Goal: Task Accomplishment & Management: Use online tool/utility

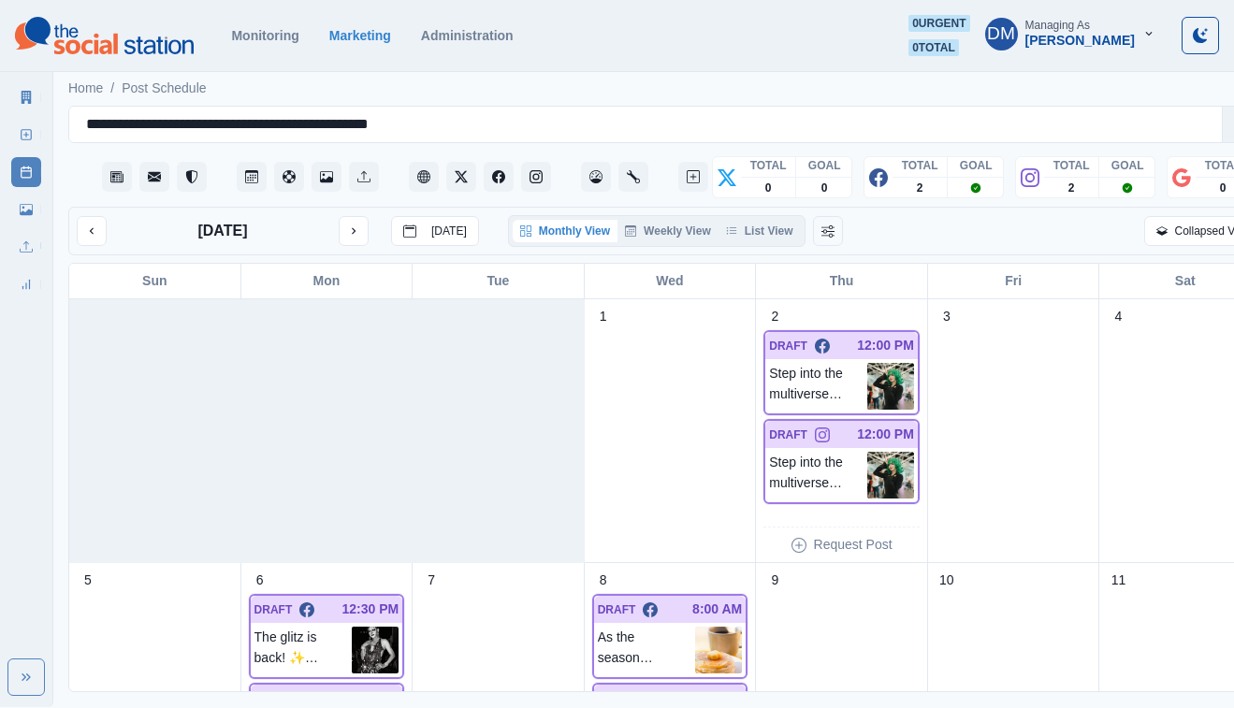
click at [94, 216] on div "[DATE] [DATE]" at bounding box center [278, 231] width 402 height 30
click at [90, 228] on icon "previous month" at bounding box center [92, 231] width 4 height 7
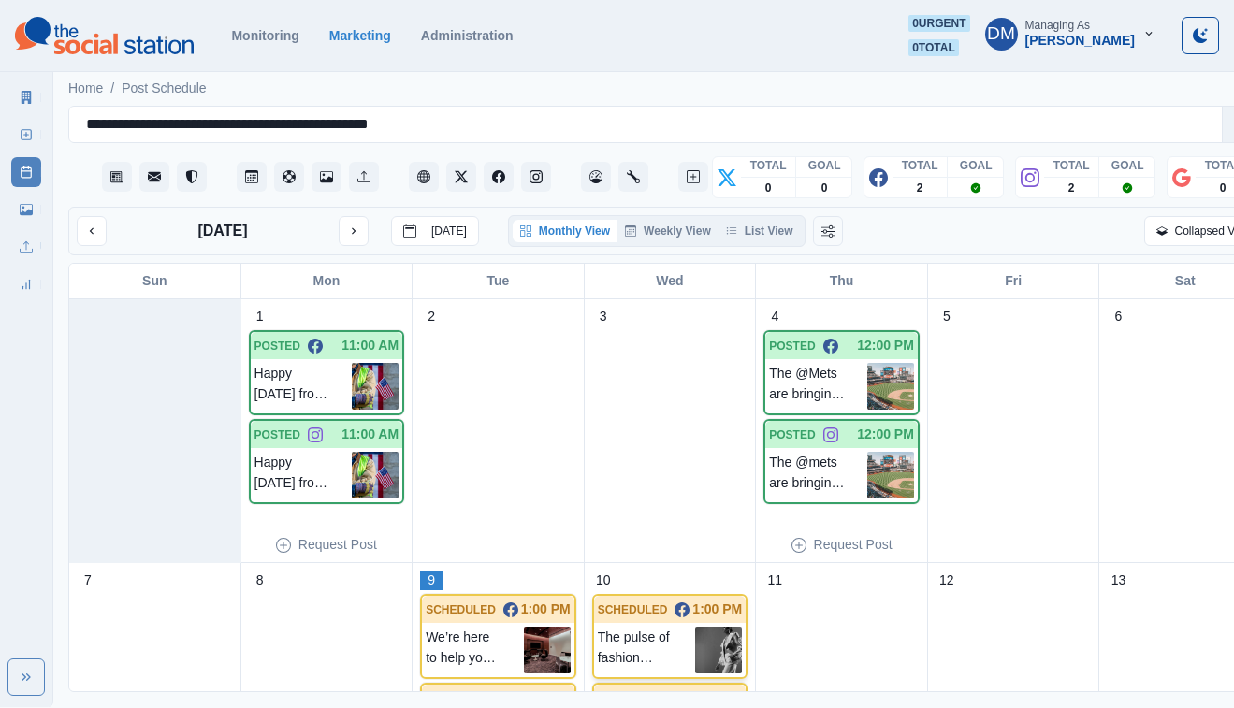
scroll to position [402, 0]
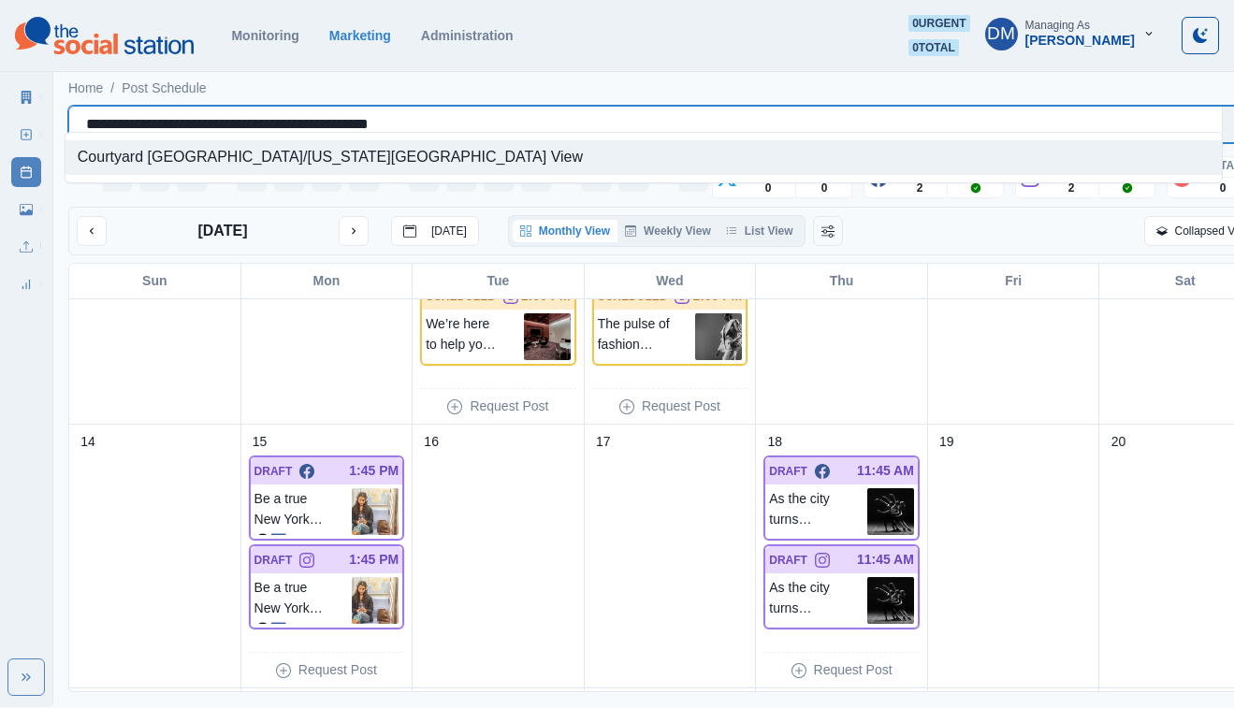
drag, startPoint x: 79, startPoint y: 114, endPoint x: 429, endPoint y: 116, distance: 349.9
click at [430, 116] on div "**********" at bounding box center [645, 124] width 1119 height 26
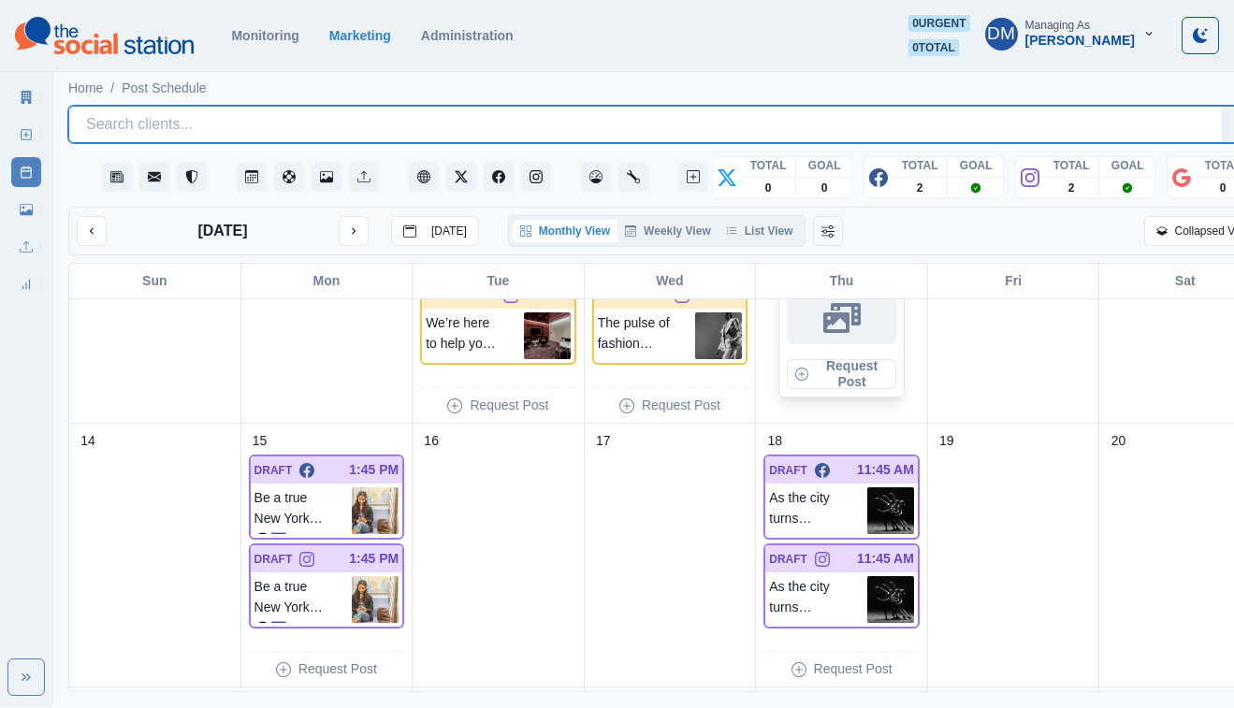
scroll to position [433, 0]
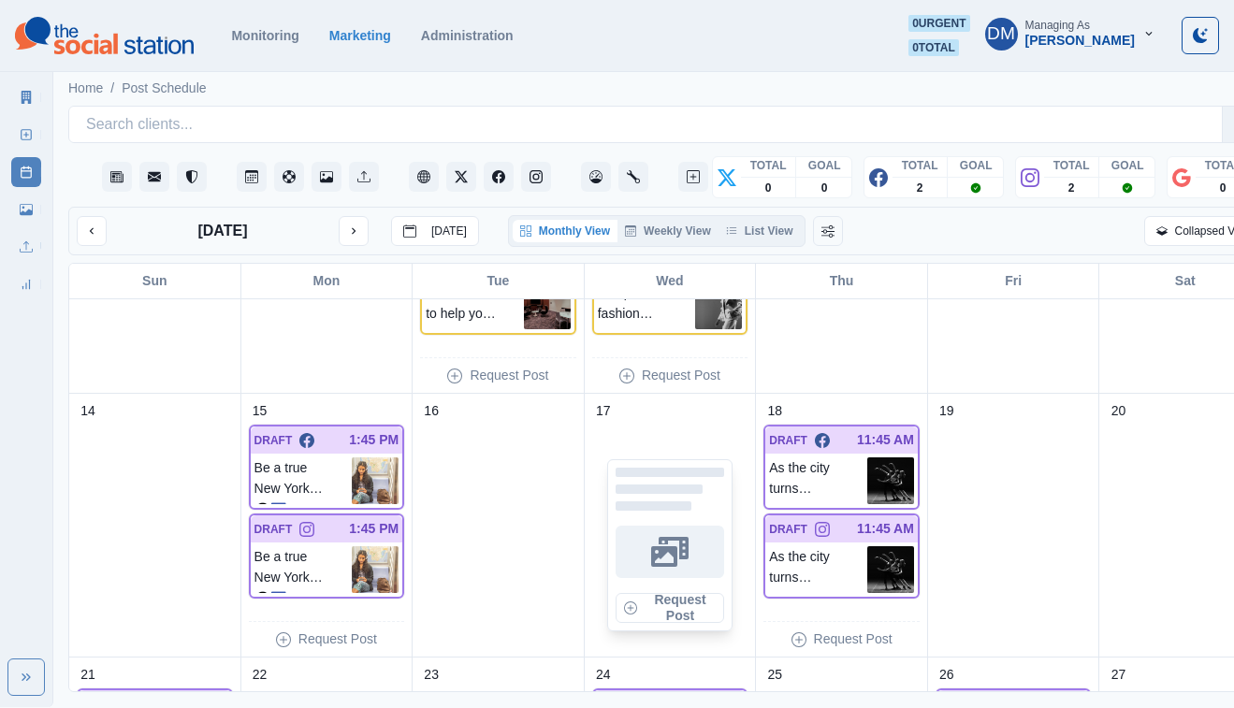
click at [661, 501] on div at bounding box center [654, 505] width 77 height 9
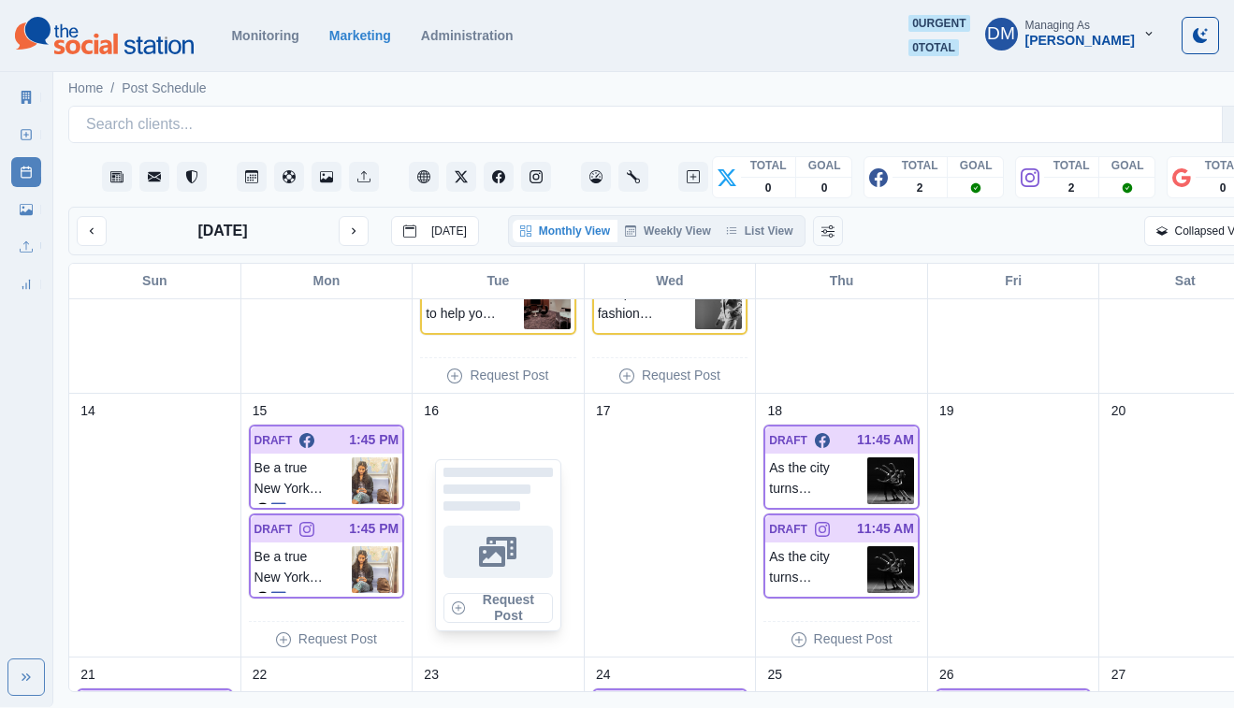
click at [530, 459] on div "Request Post" at bounding box center [498, 545] width 126 height 172
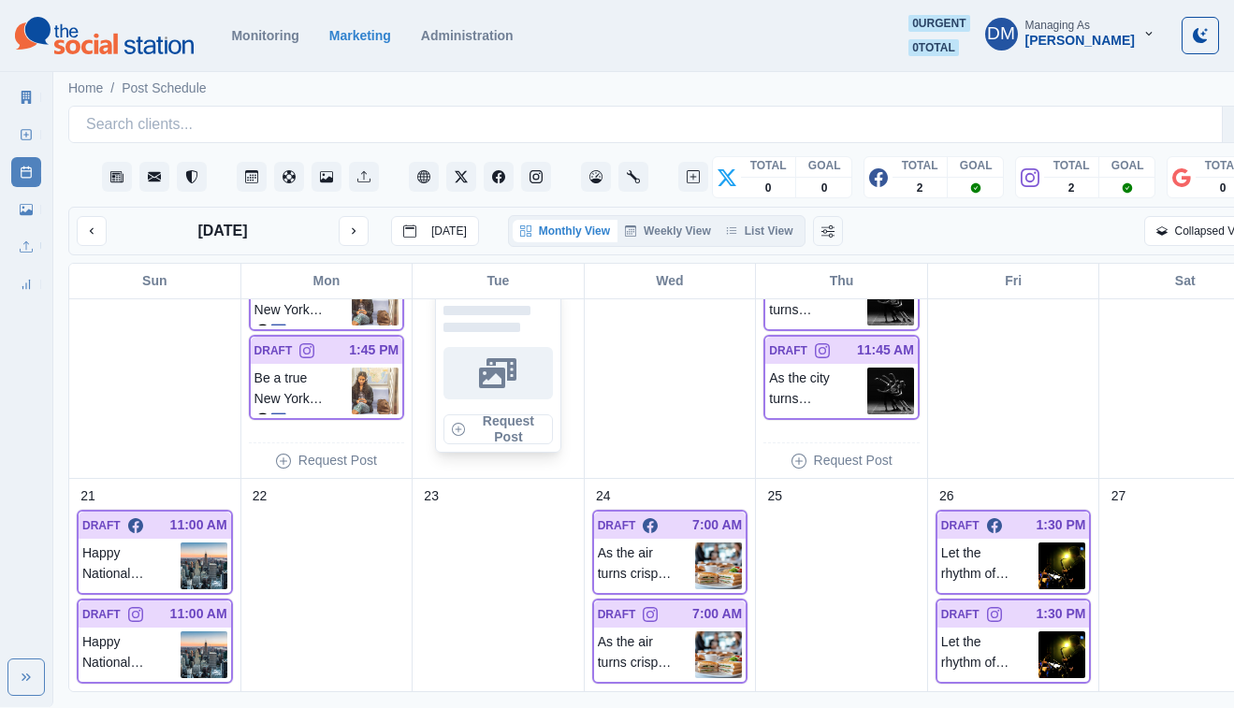
scroll to position [584, 0]
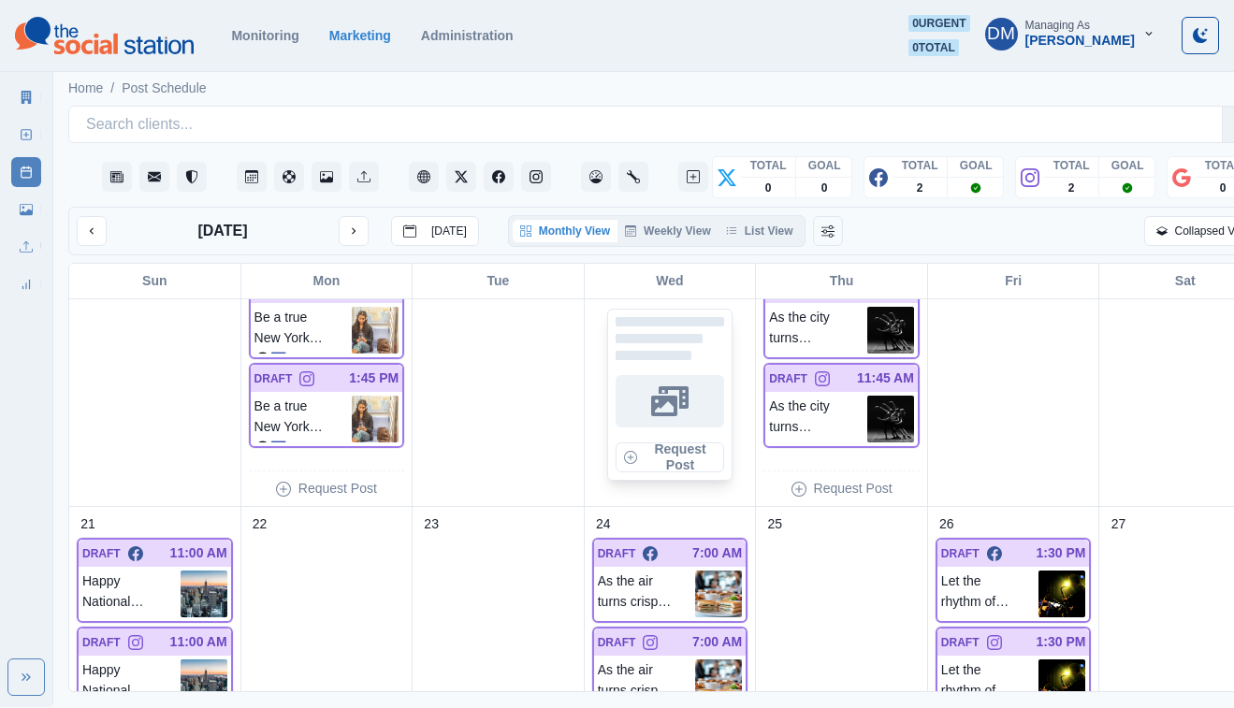
click at [616, 375] on div at bounding box center [670, 401] width 109 height 52
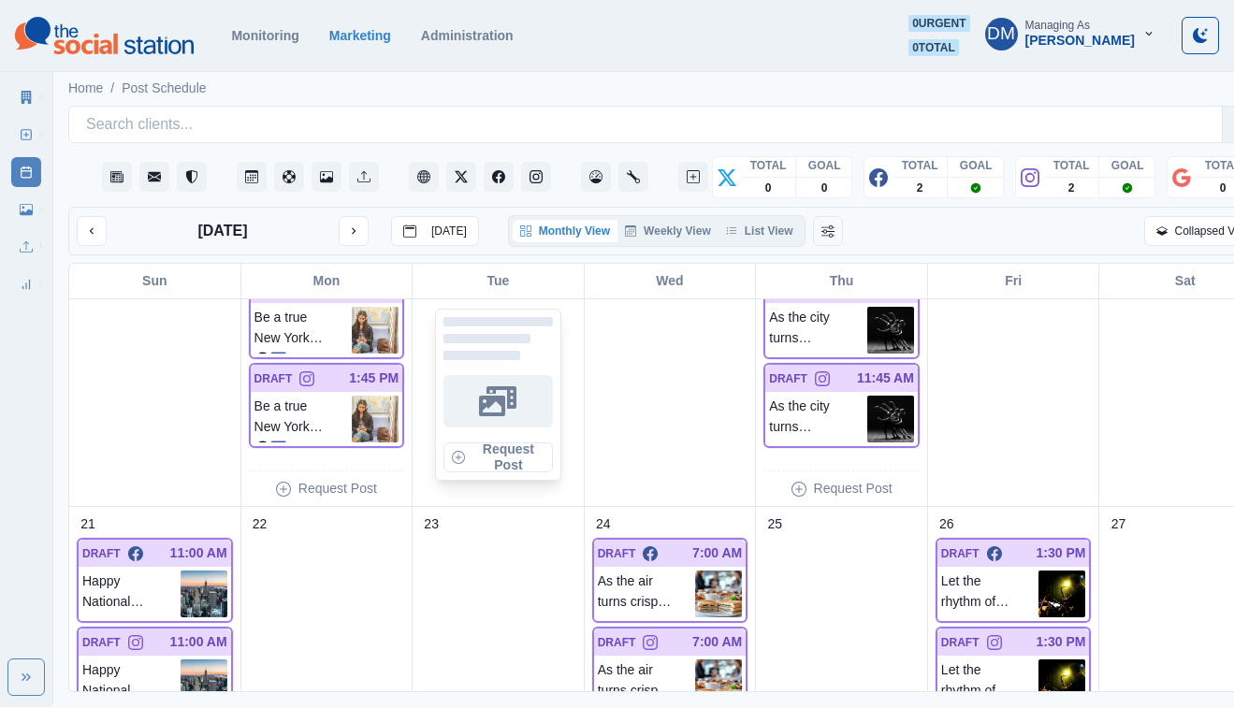
click at [479, 386] on icon at bounding box center [497, 401] width 37 height 30
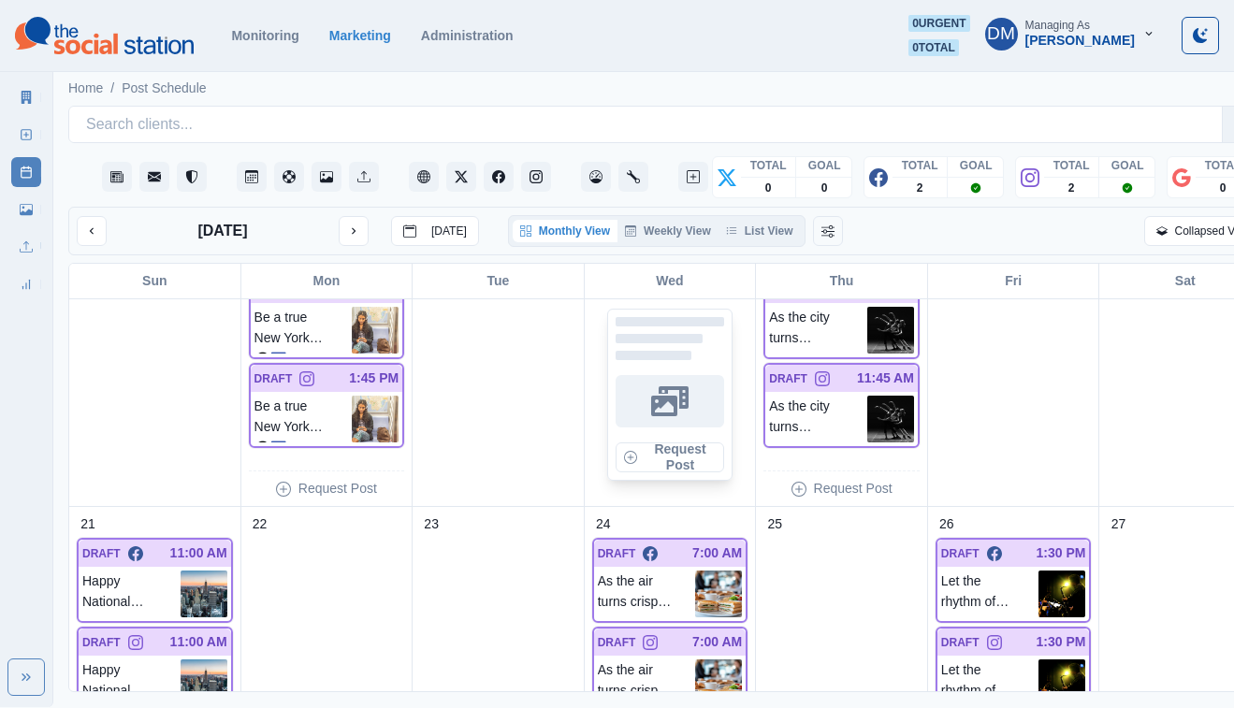
click at [619, 375] on div at bounding box center [670, 401] width 109 height 52
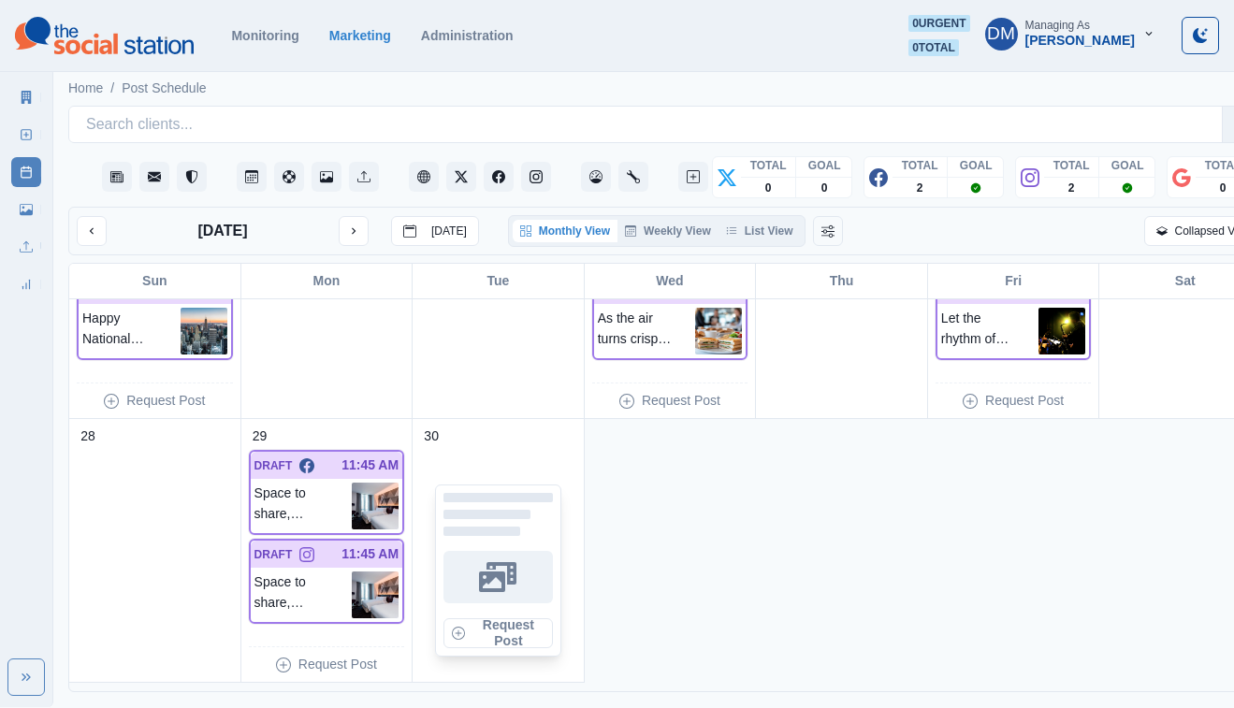
scroll to position [927, 0]
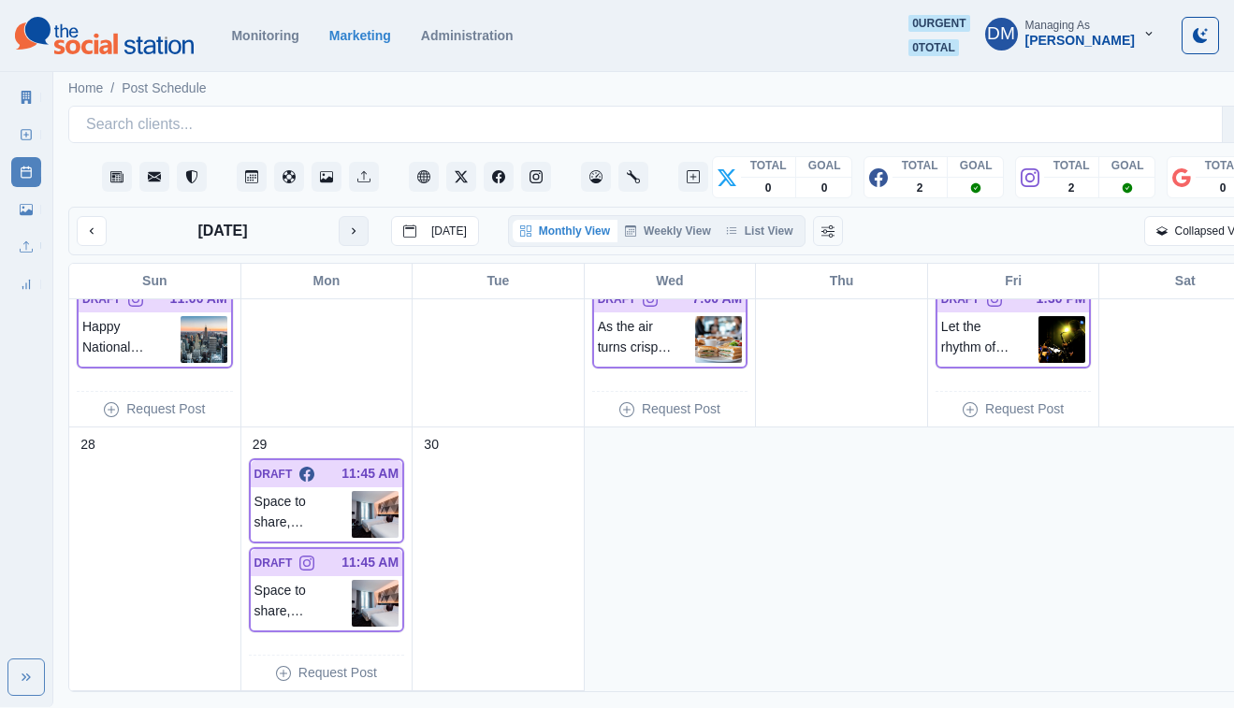
click at [347, 225] on icon "next month" at bounding box center [353, 231] width 13 height 13
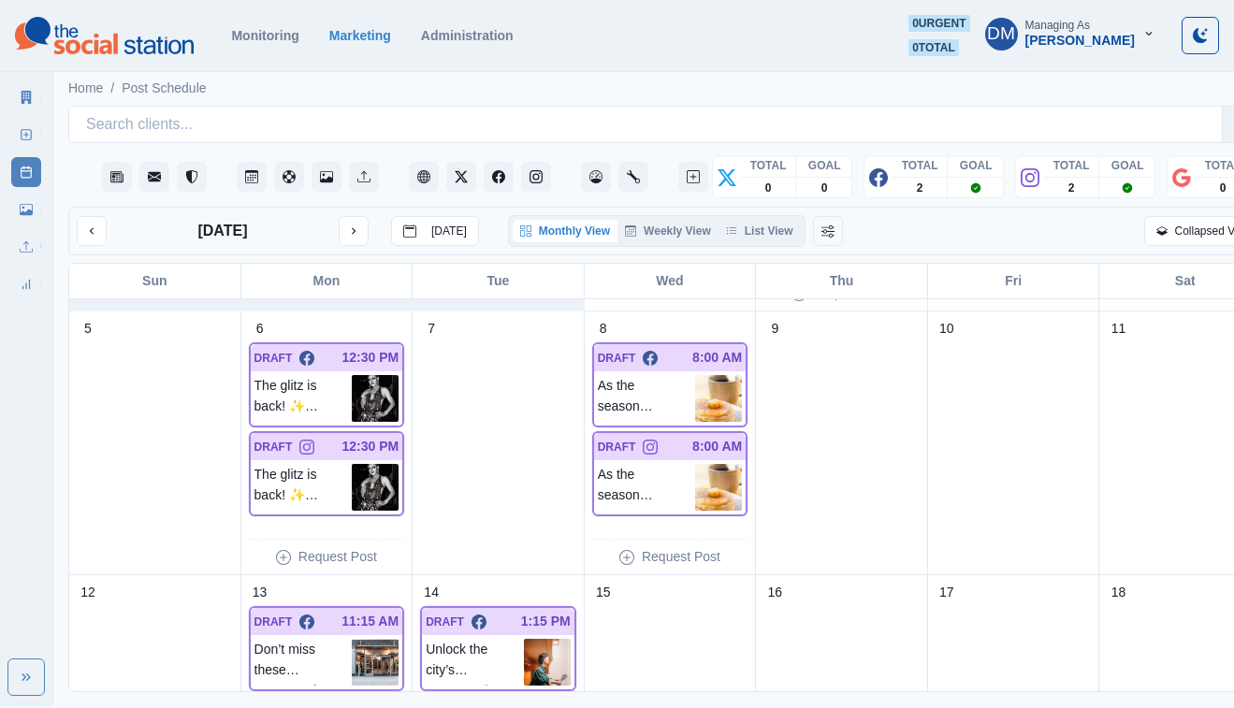
scroll to position [0, 0]
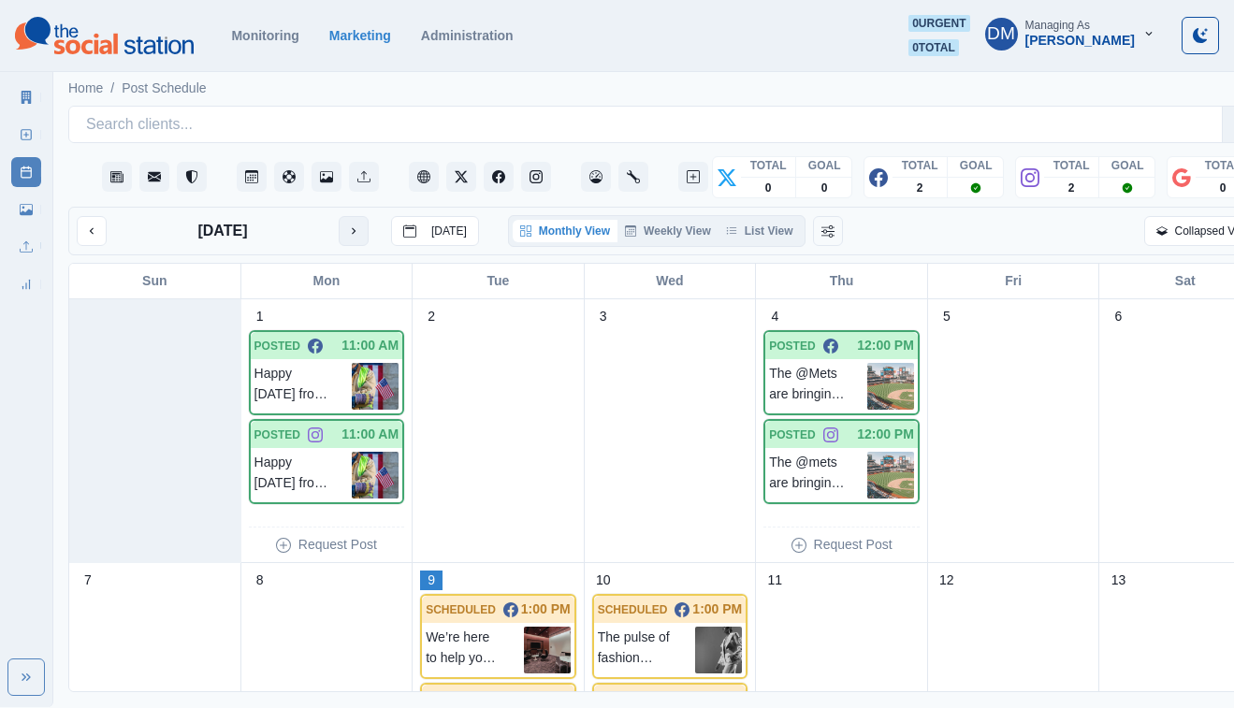
click at [347, 225] on icon "next month" at bounding box center [353, 231] width 13 height 13
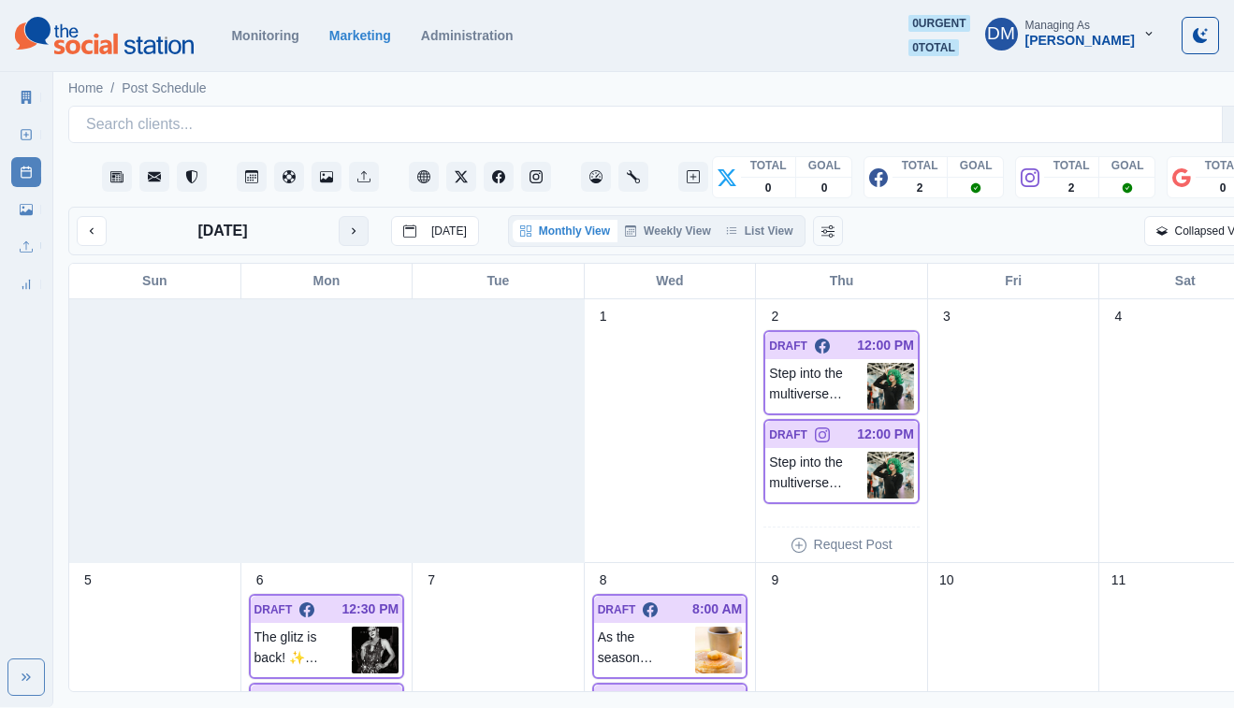
click at [339, 216] on button "next month" at bounding box center [354, 231] width 30 height 30
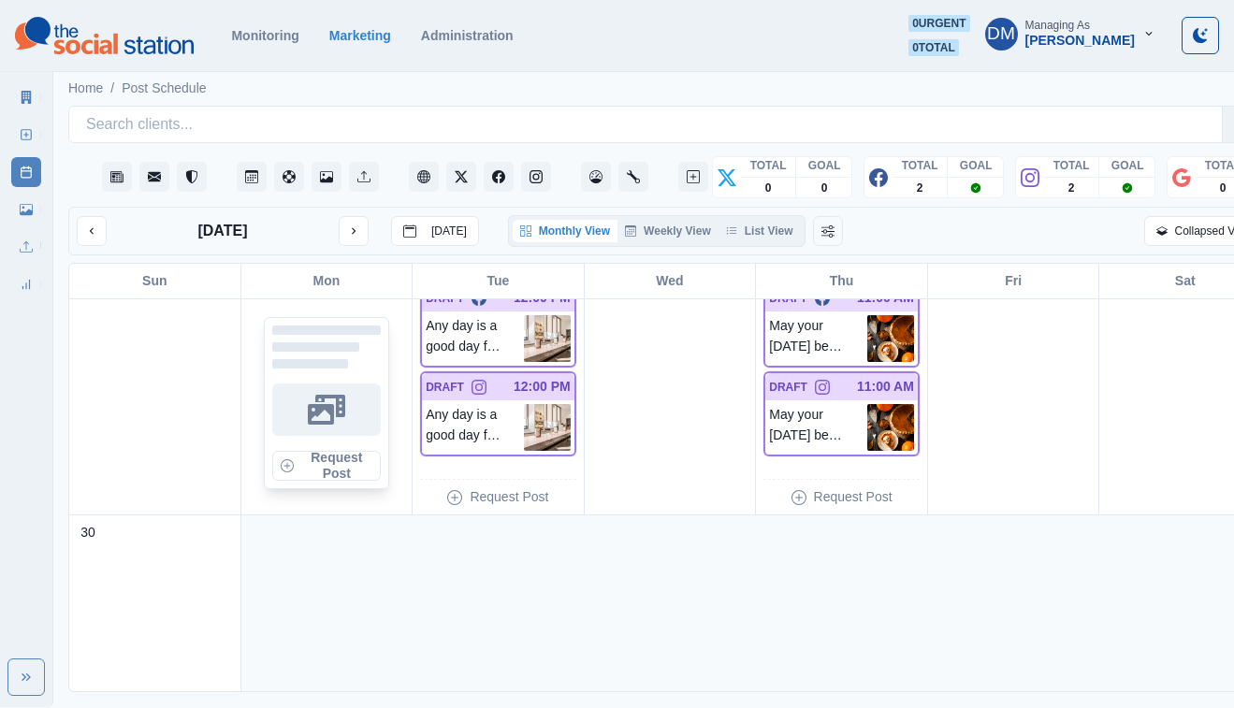
scroll to position [976, 0]
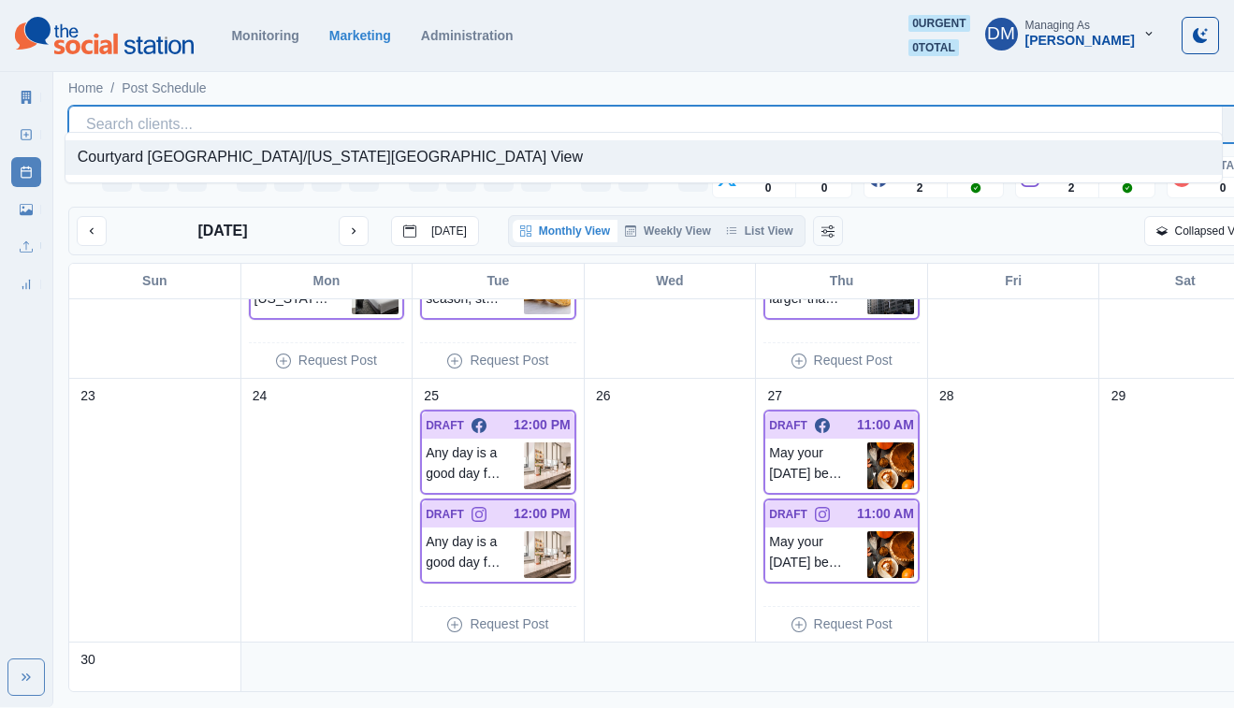
click at [262, 111] on div at bounding box center [645, 124] width 1119 height 26
click at [37, 92] on link "Marketing Summary" at bounding box center [26, 97] width 30 height 30
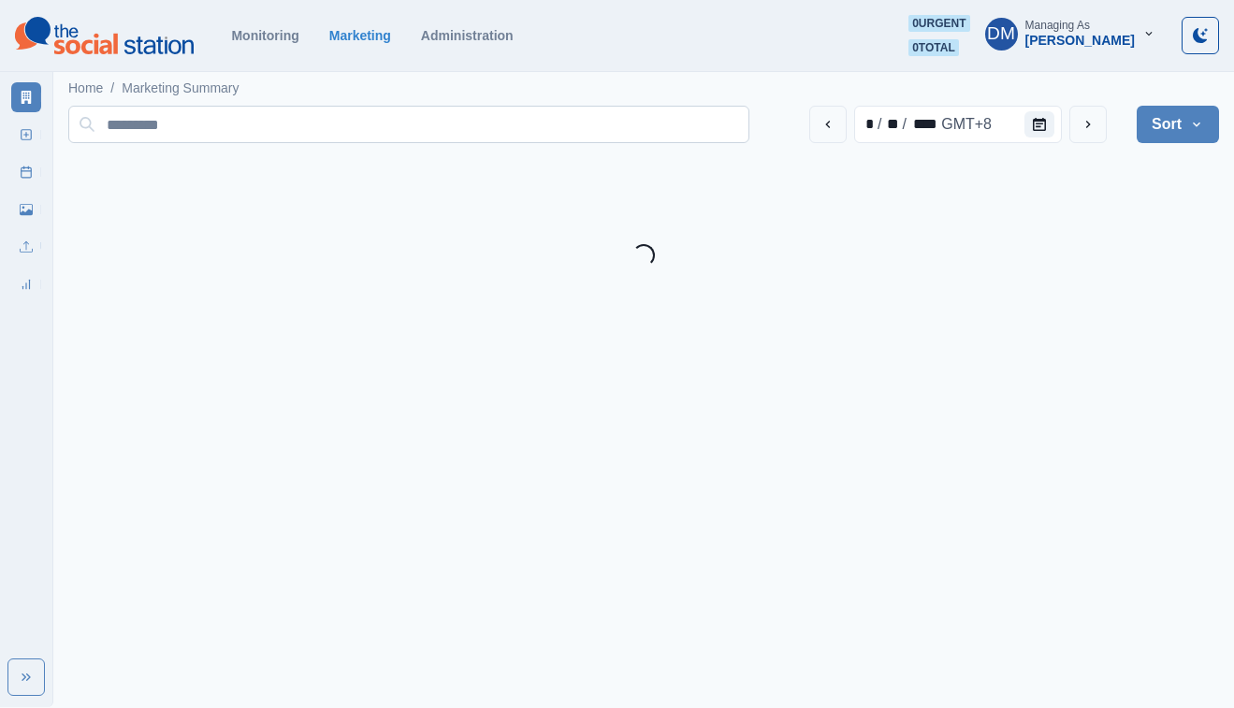
click at [148, 124] on input at bounding box center [408, 124] width 681 height 37
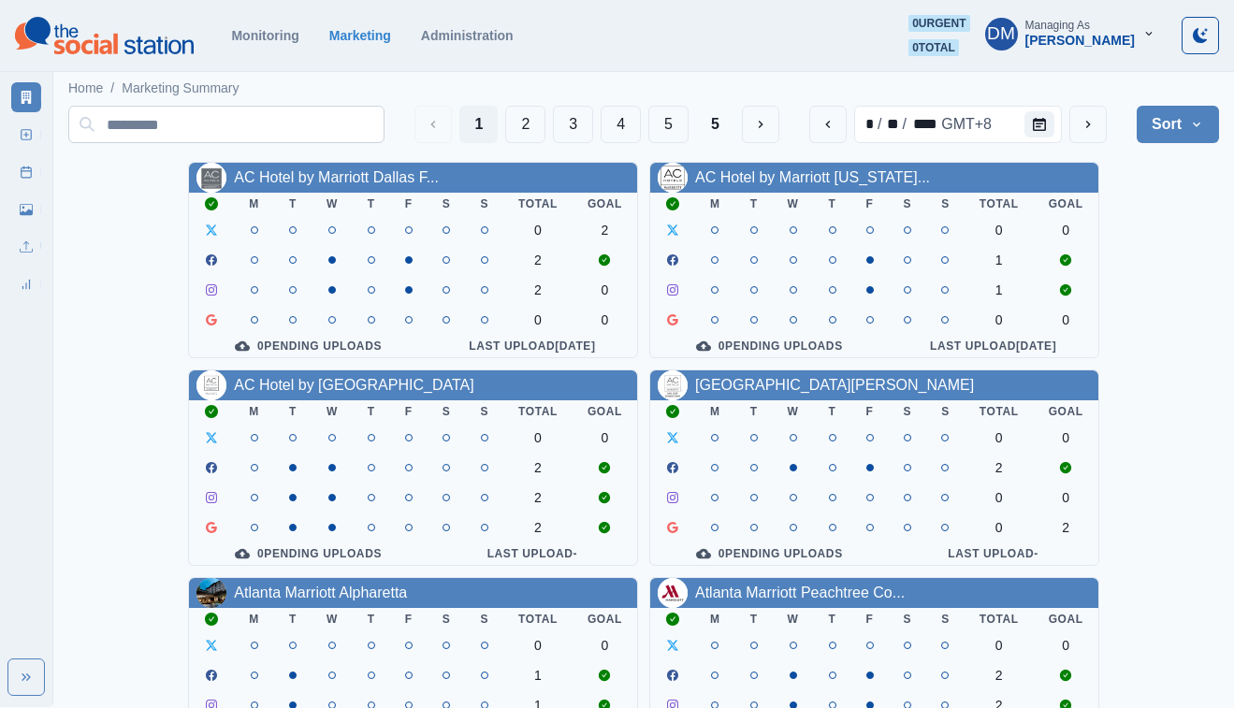
paste input "**********"
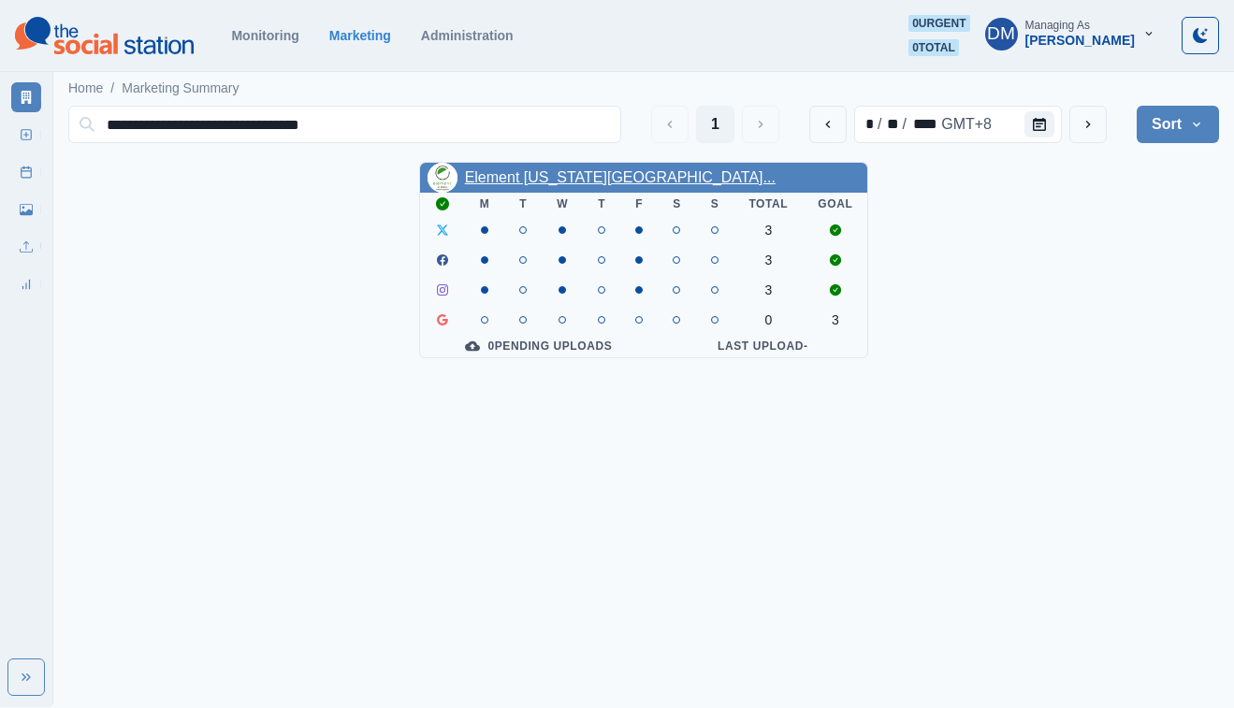
type input "**********"
click at [563, 169] on link "Element [US_STATE][GEOGRAPHIC_DATA]..." at bounding box center [620, 177] width 311 height 16
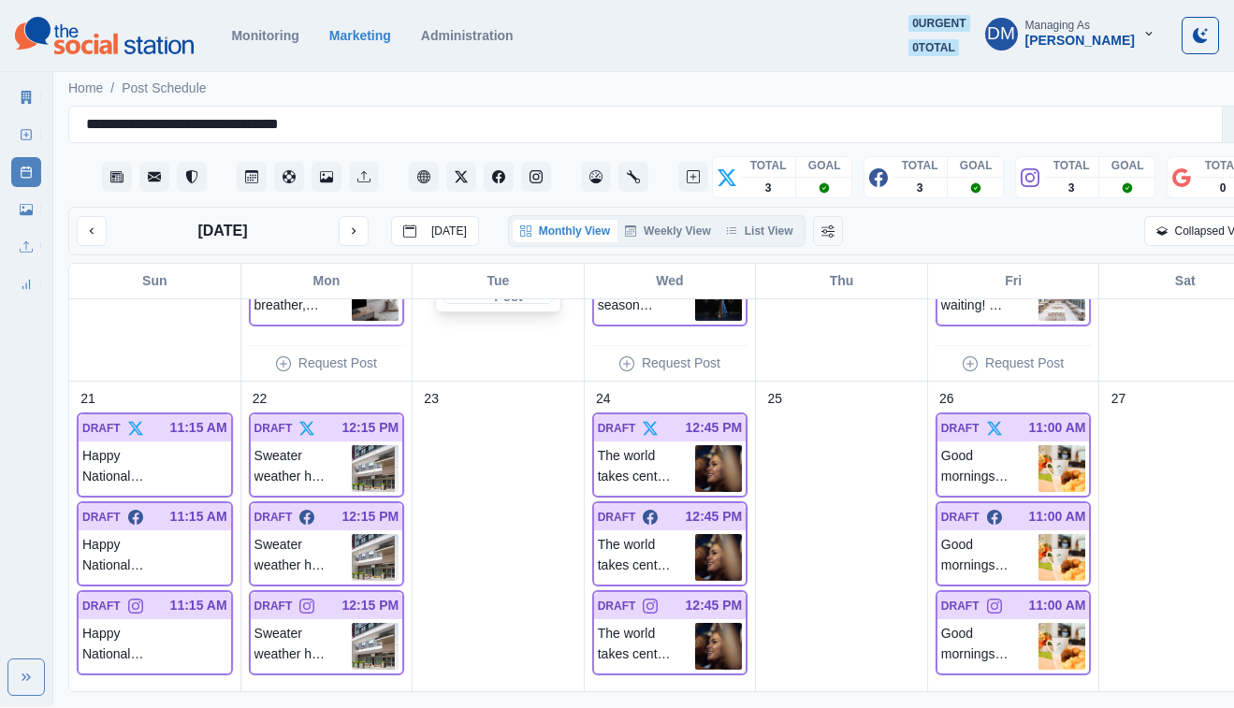
scroll to position [1353, 0]
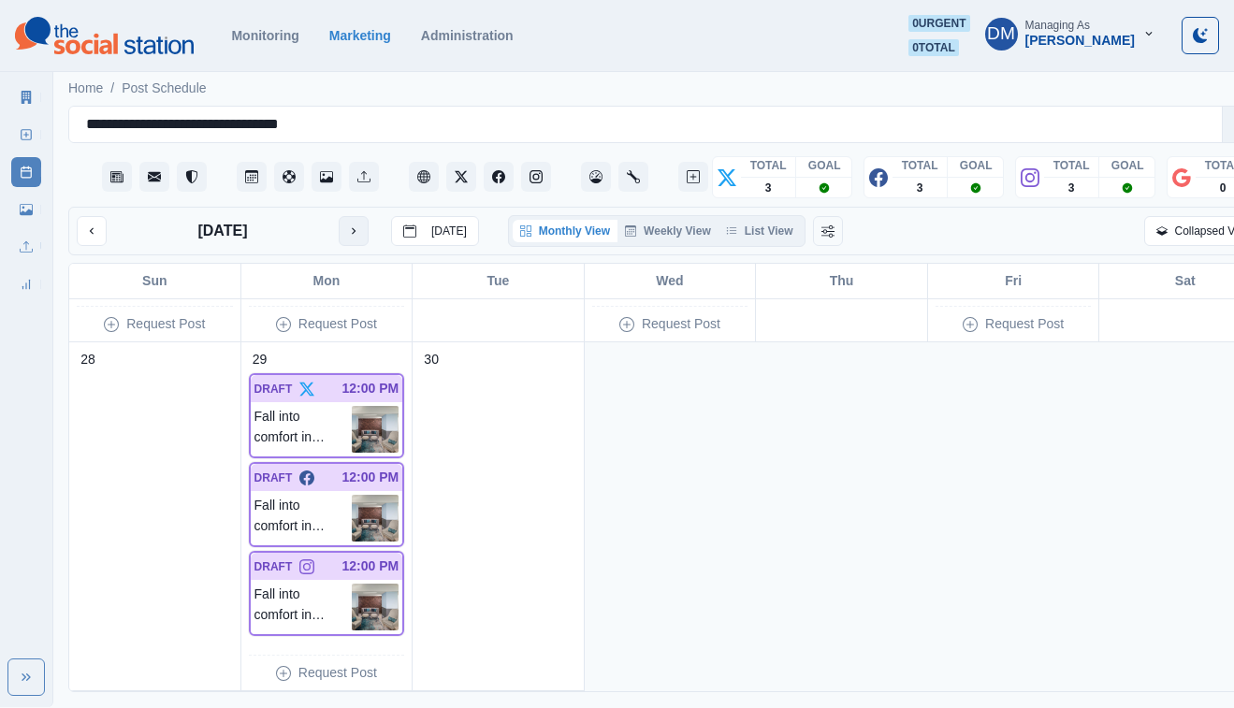
click at [347, 225] on icon "next month" at bounding box center [353, 231] width 13 height 13
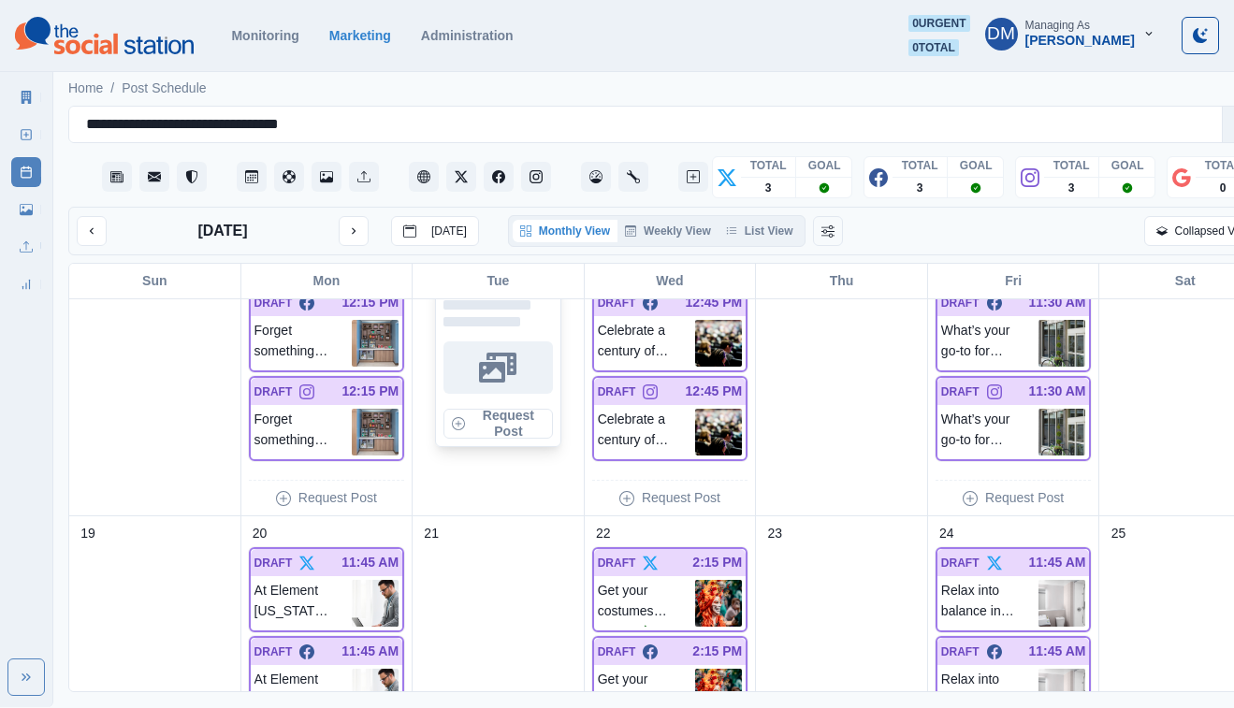
scroll to position [1094, 0]
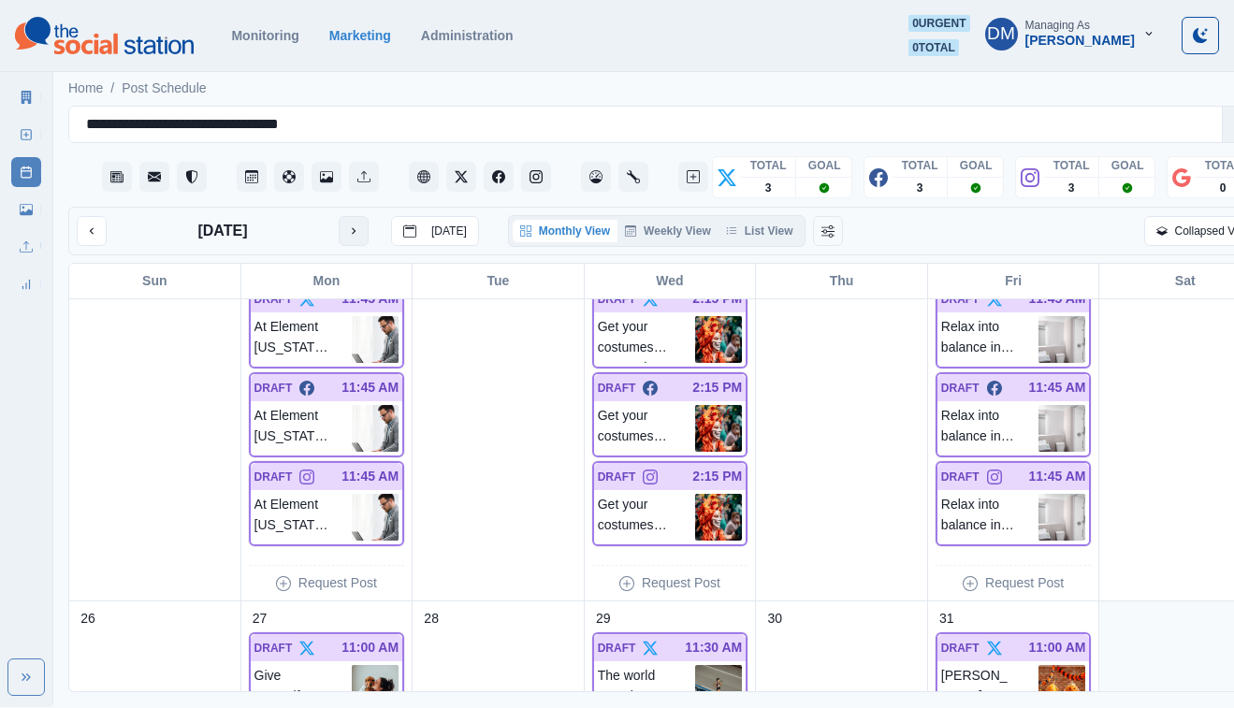
click at [339, 216] on button "next month" at bounding box center [354, 231] width 30 height 30
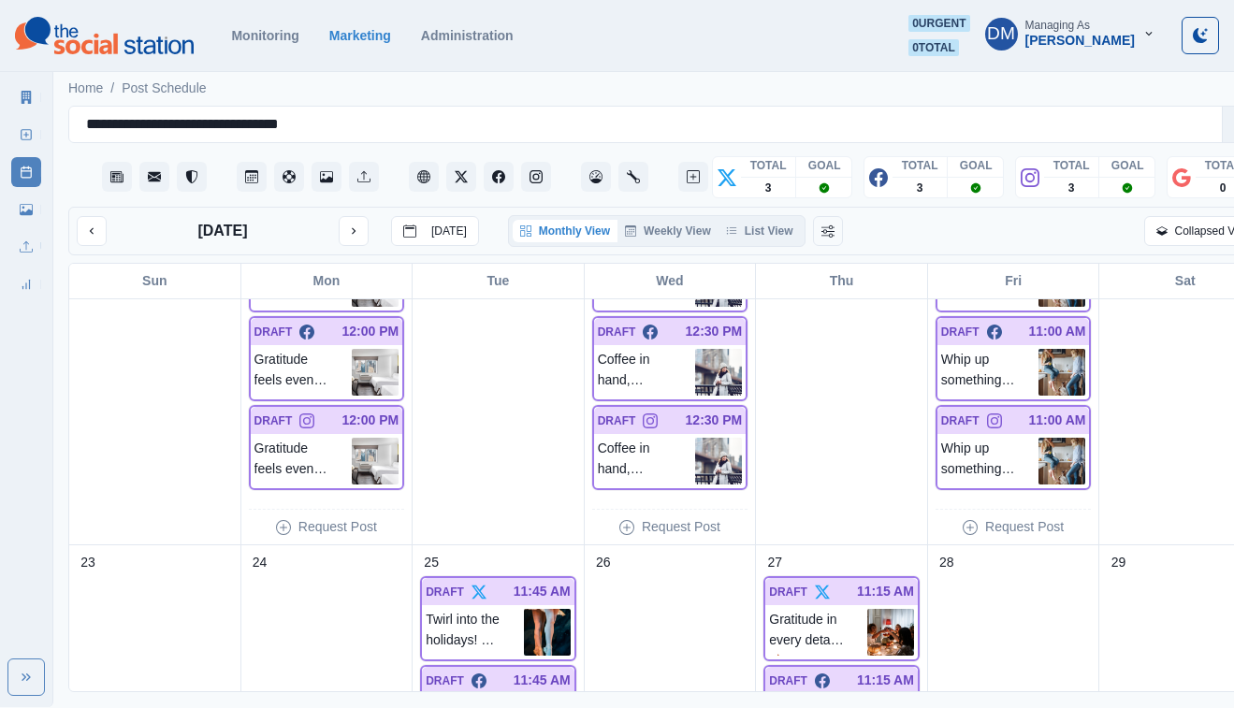
scroll to position [950, 0]
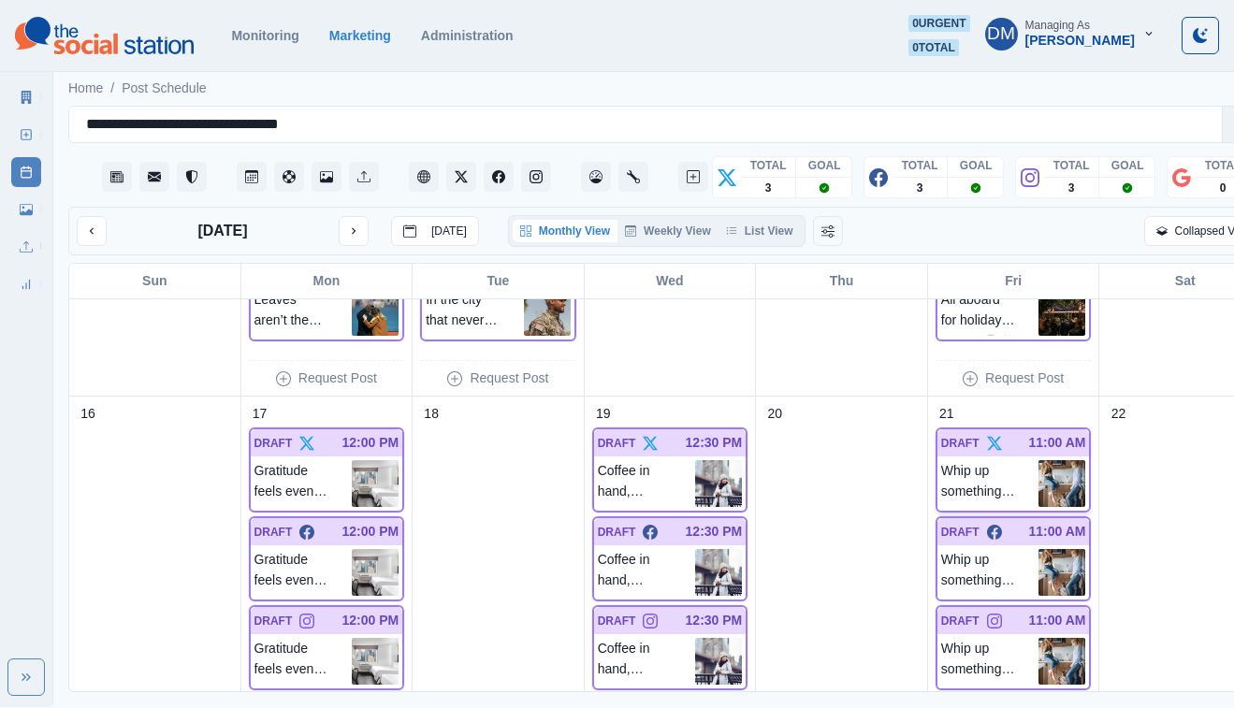
click at [1039, 460] on img at bounding box center [1062, 483] width 47 height 47
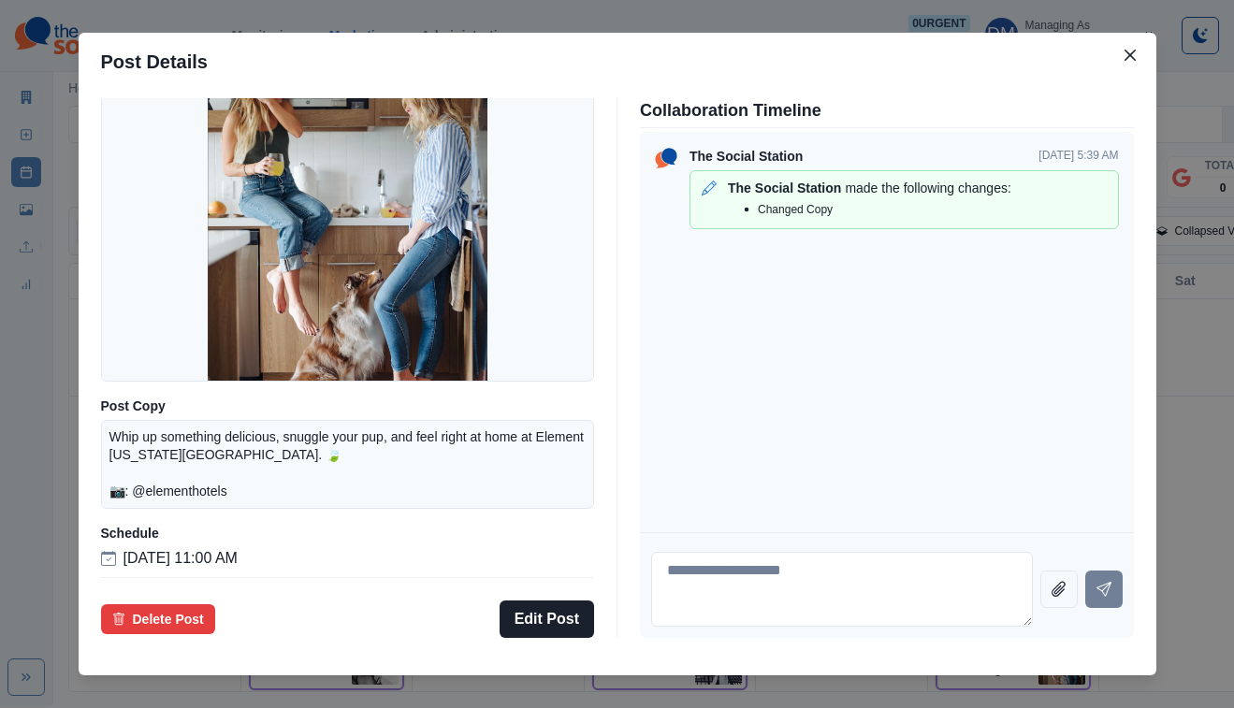
scroll to position [164, 0]
click at [1143, 427] on div "Post Details Twitter Draft Media Post Copy Whip up something delicious, snuggle…" at bounding box center [617, 354] width 1234 height 708
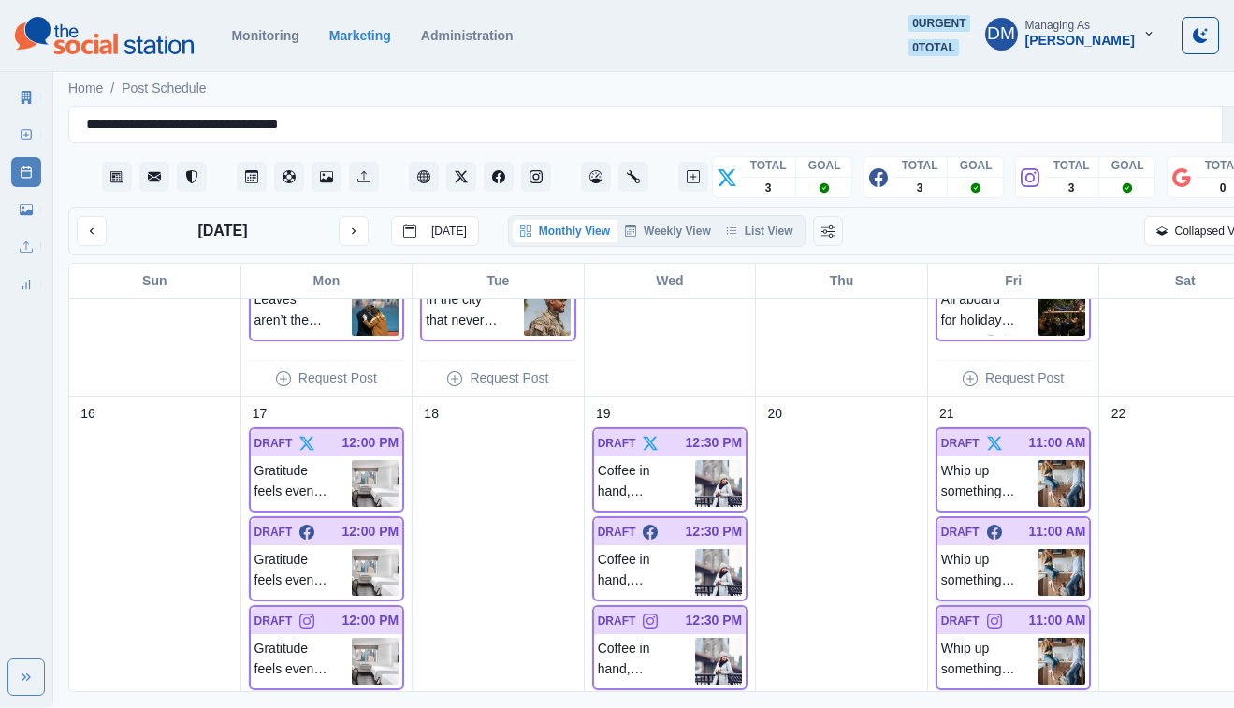
click at [1039, 549] on img at bounding box center [1062, 572] width 47 height 47
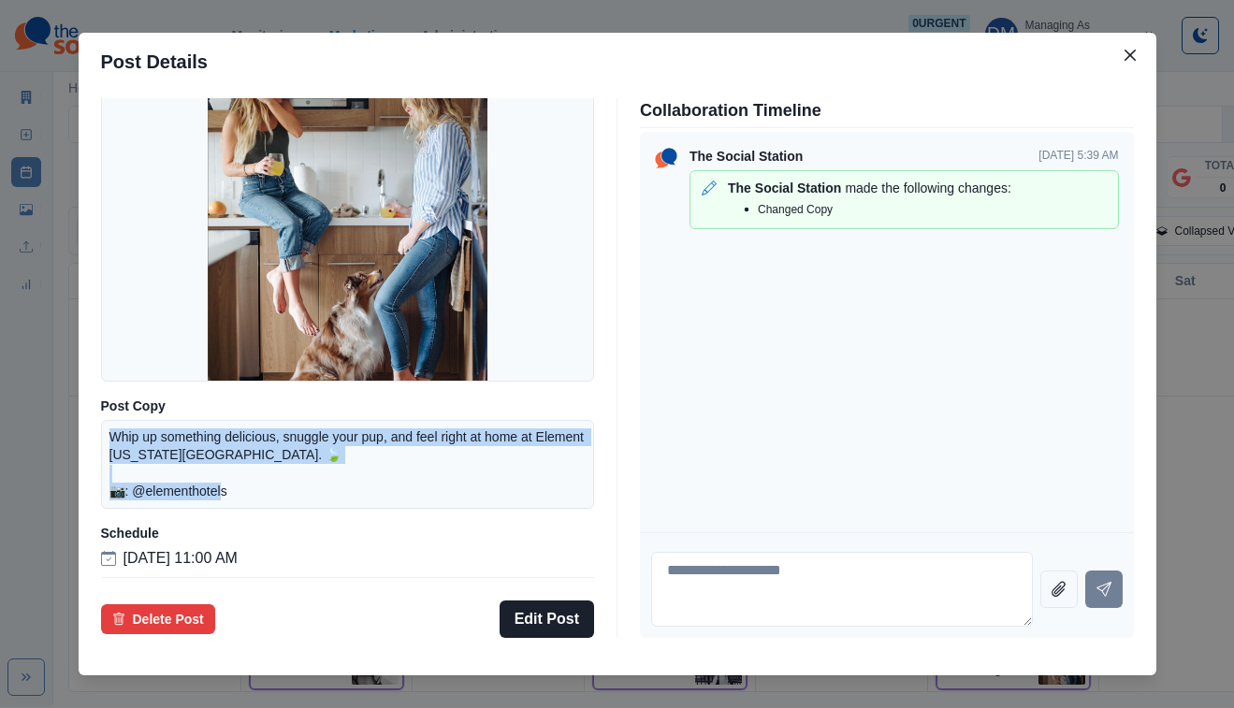
drag, startPoint x: 235, startPoint y: 418, endPoint x: 361, endPoint y: 454, distance: 131.2
click at [361, 454] on div "Whip up something delicious, snuggle your pup, and feel right at home at Elemen…" at bounding box center [348, 464] width 494 height 89
copy p "Whip up something delicious, snuggle your pup, and feel right at home at Elemen…"
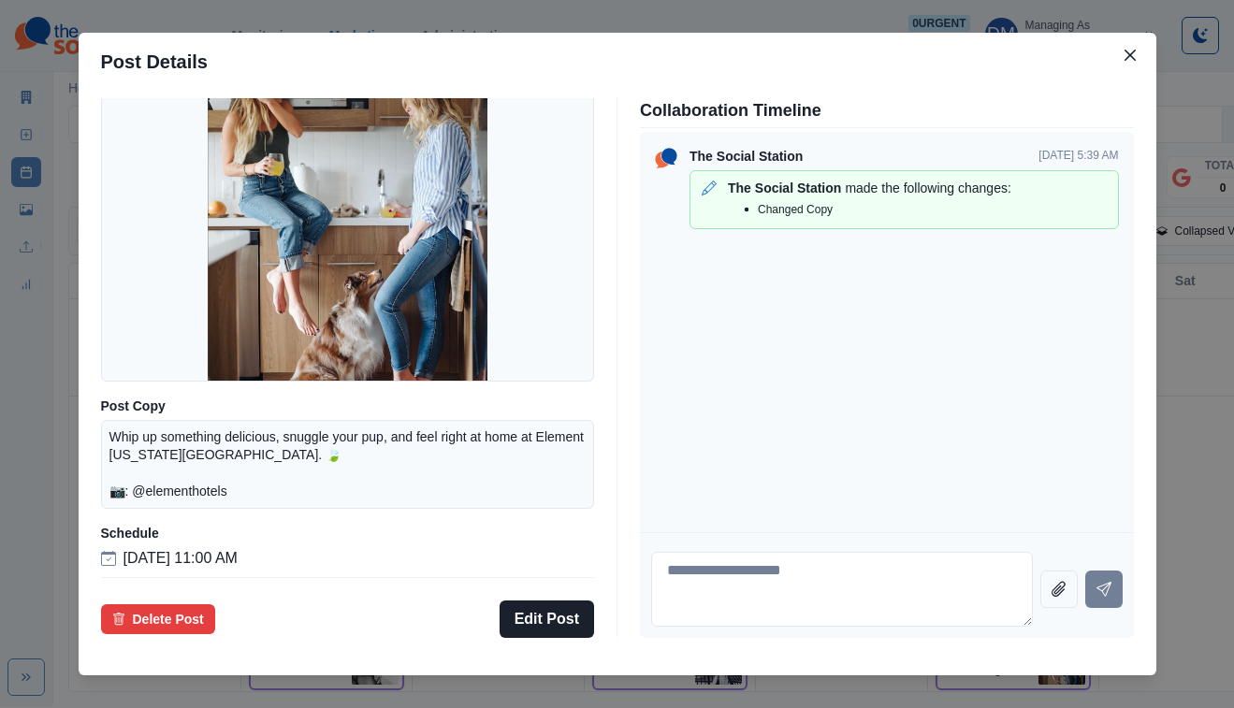
click at [90, 472] on div "Post Details Facebook Draft Media Post Copy Whip up something delicious, snuggl…" at bounding box center [617, 354] width 1234 height 708
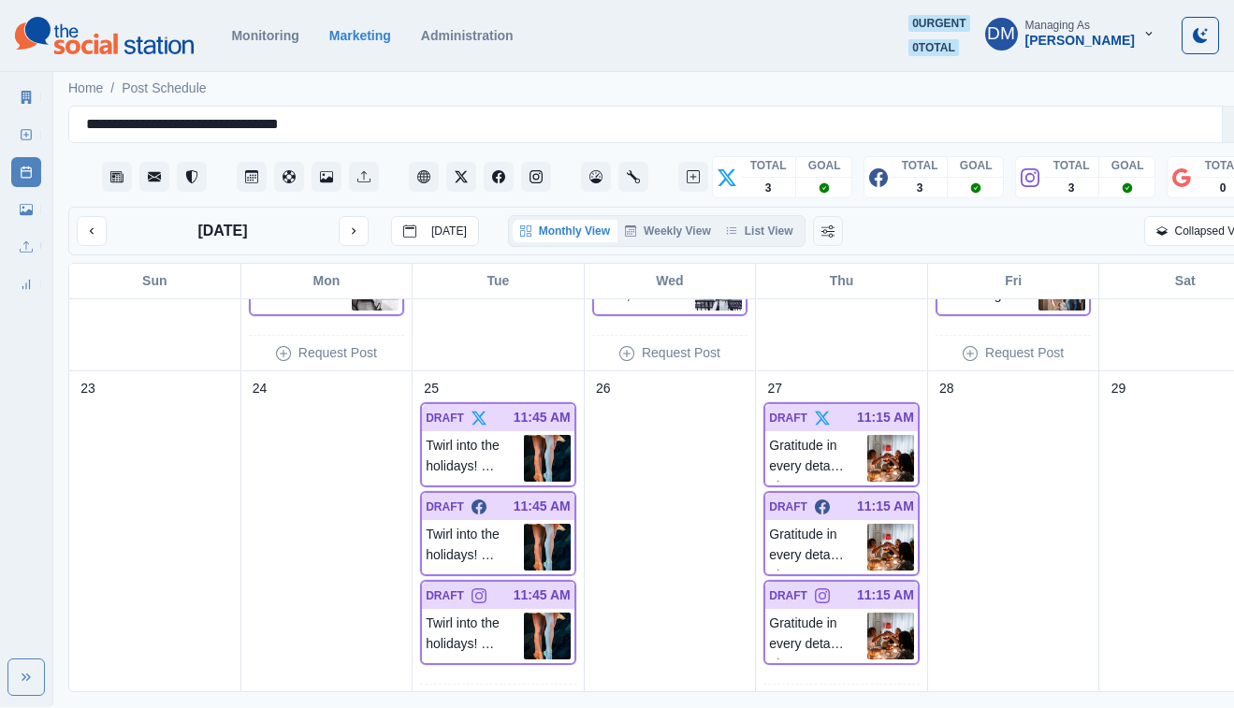
scroll to position [1352, 0]
